Goal: Find specific page/section: Find specific page/section

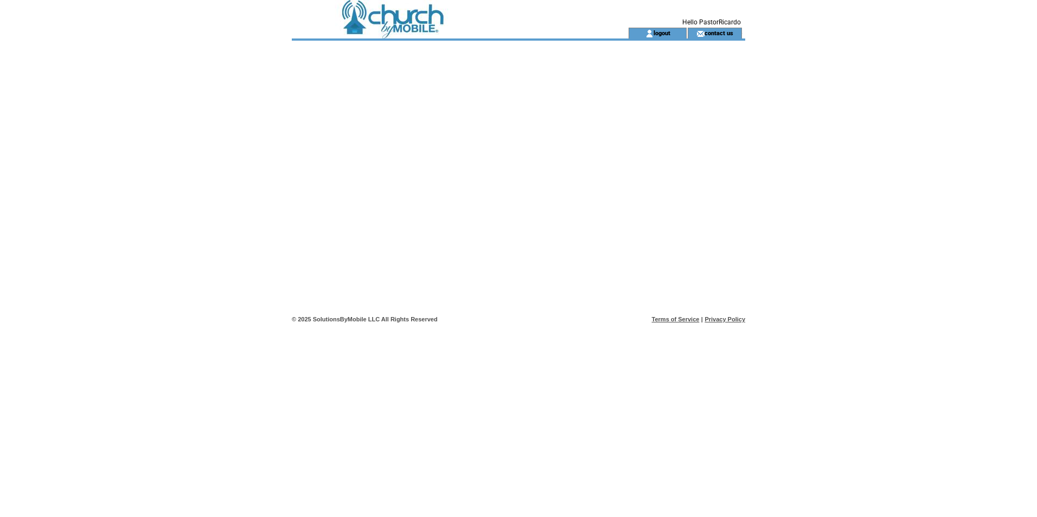
click at [401, 15] on td at bounding box center [441, 14] width 298 height 28
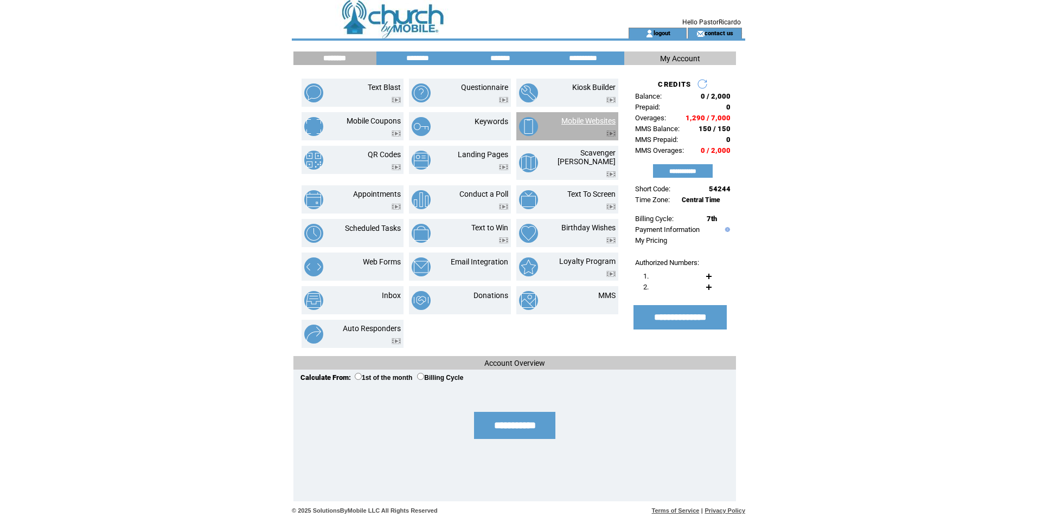
click at [568, 118] on link "Mobile Websites" at bounding box center [588, 121] width 54 height 9
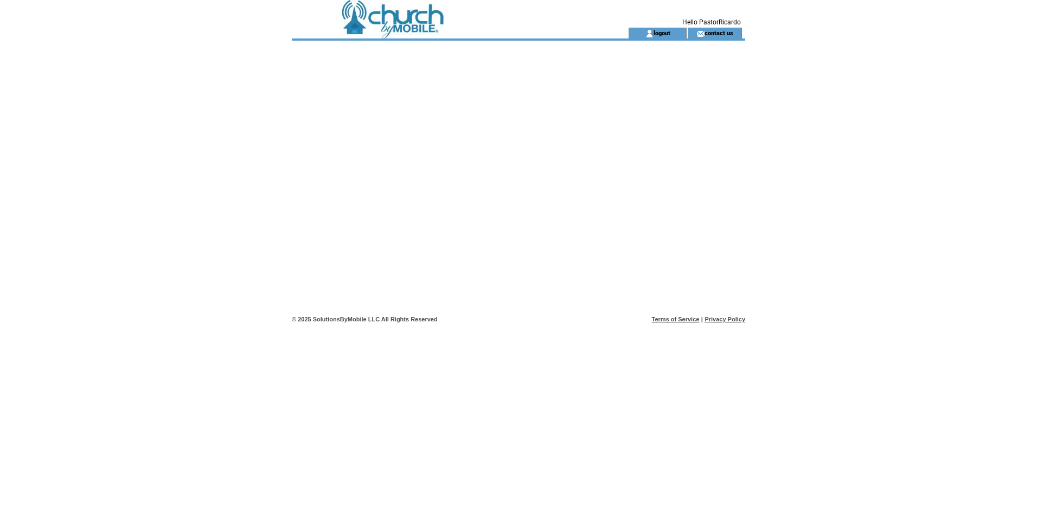
click at [431, 19] on td at bounding box center [441, 14] width 298 height 28
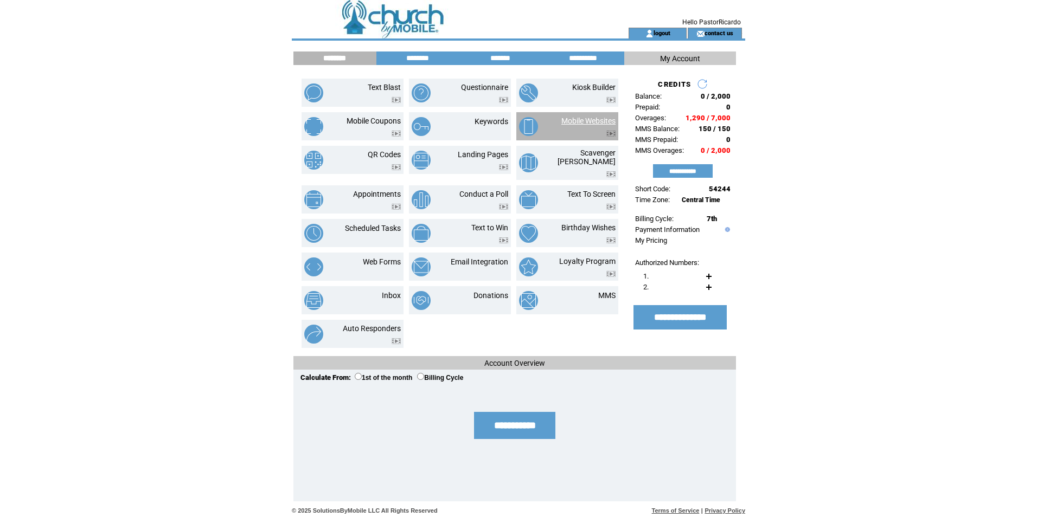
click at [576, 120] on link "Mobile Websites" at bounding box center [588, 121] width 54 height 9
